Goal: Task Accomplishment & Management: Manage account settings

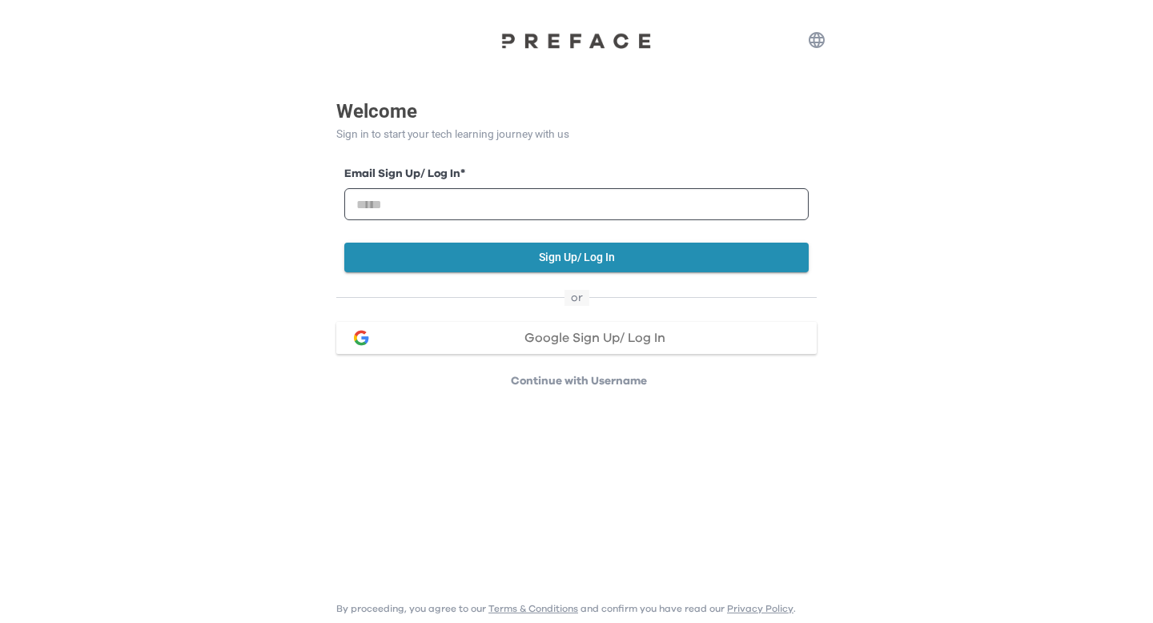
click at [620, 331] on span "Google Sign Up/ Log In" at bounding box center [594, 337] width 141 height 13
